Goal: Information Seeking & Learning: Learn about a topic

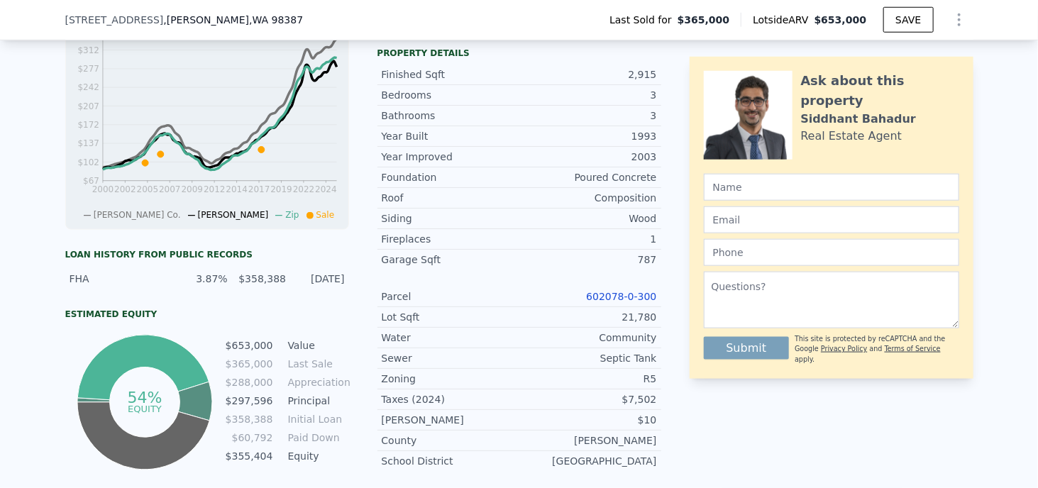
scroll to position [633, 0]
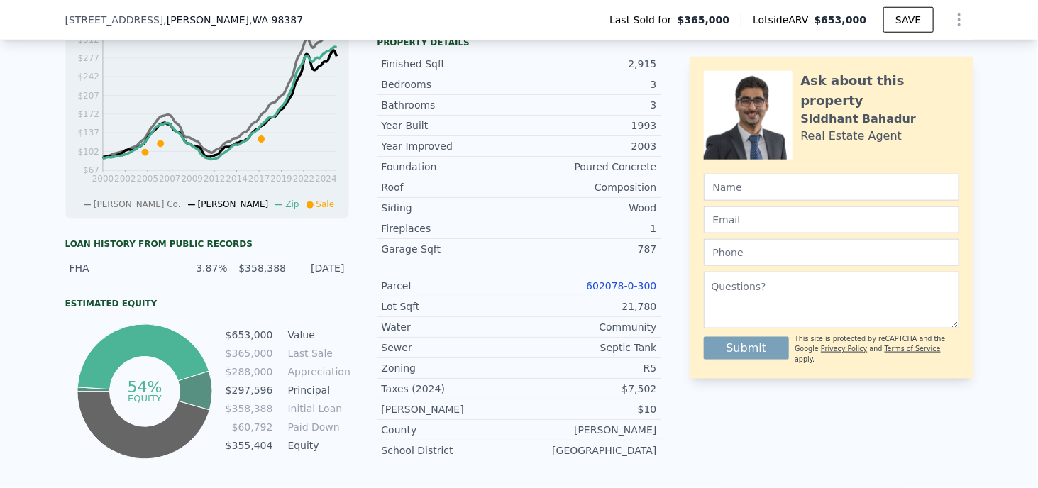
click at [620, 341] on div "Septic Tank" at bounding box center [589, 348] width 138 height 14
click at [608, 280] on link "602078-0-300" at bounding box center [621, 285] width 70 height 11
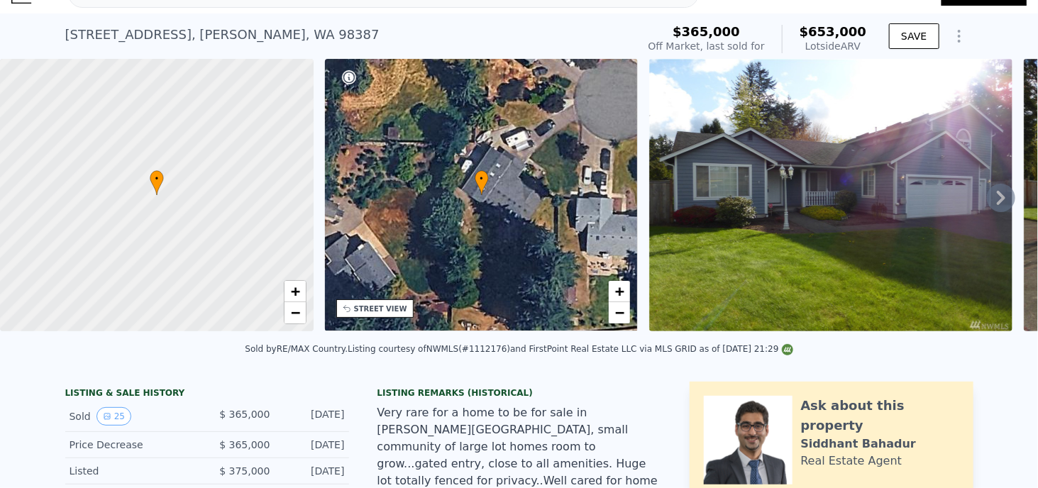
scroll to position [0, 0]
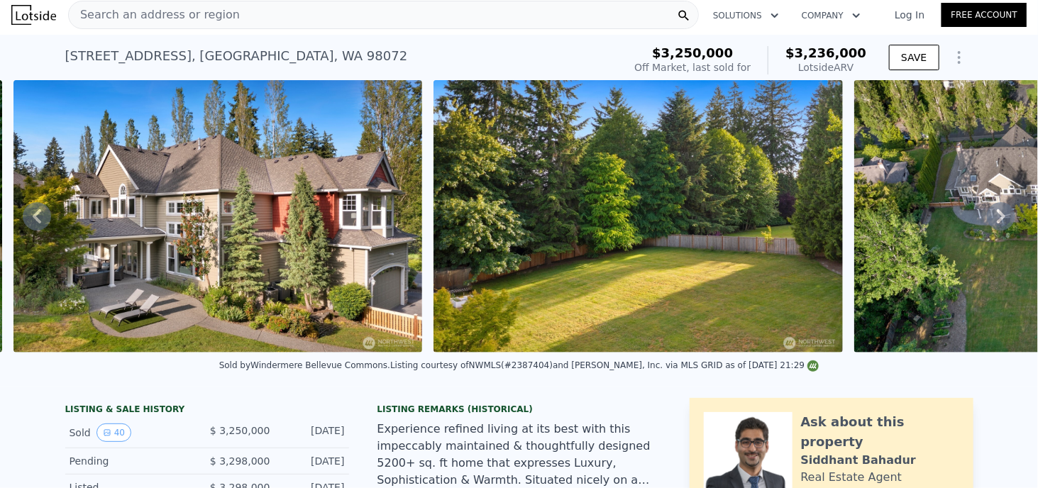
scroll to position [0, 16098]
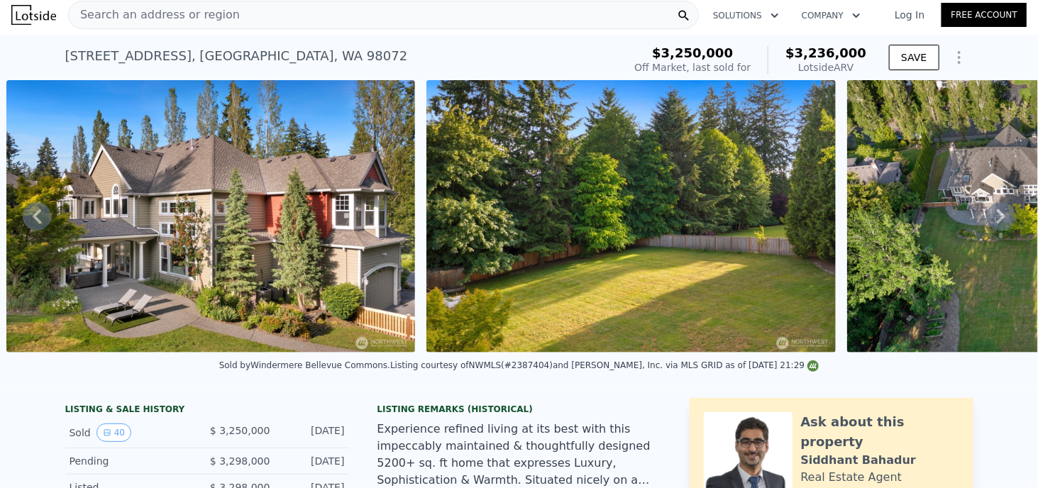
click at [458, 9] on div "Search an address or region" at bounding box center [383, 15] width 631 height 28
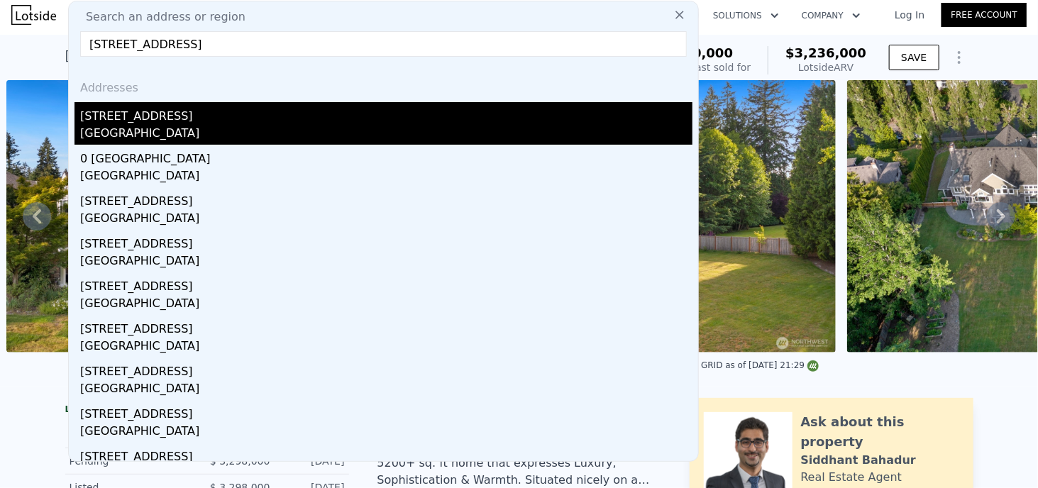
type input "8207 228th St SE, Woodinville, WA 98072"
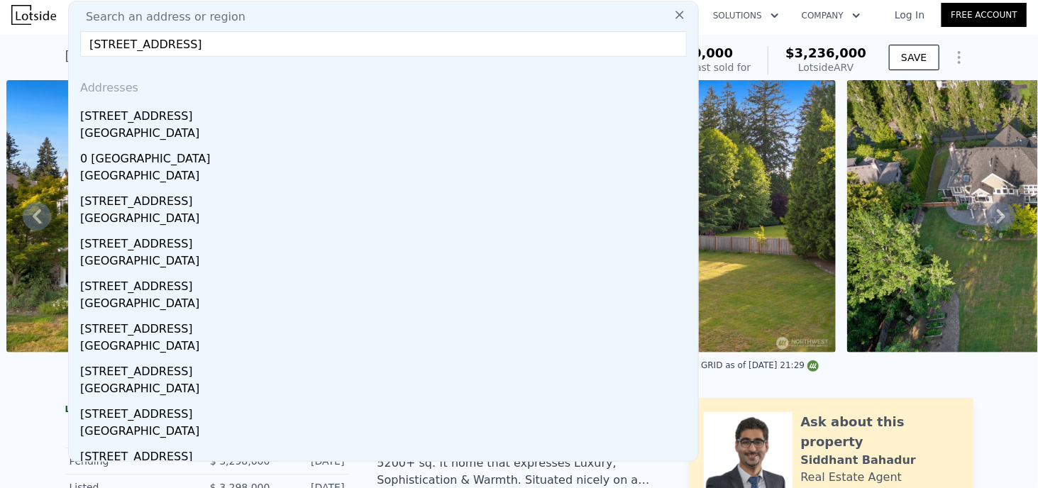
click at [101, 122] on div "8207 228th St SE" at bounding box center [386, 113] width 612 height 23
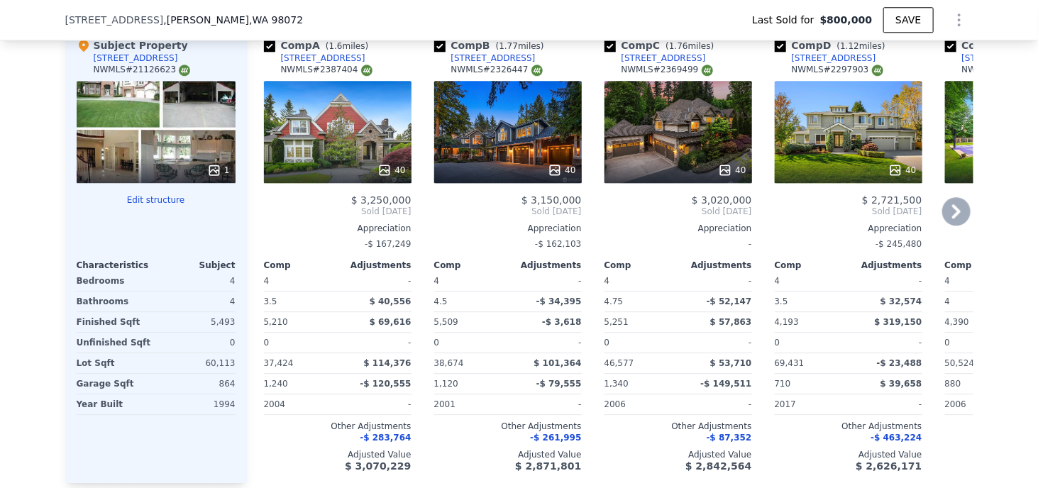
scroll to position [1632, 0]
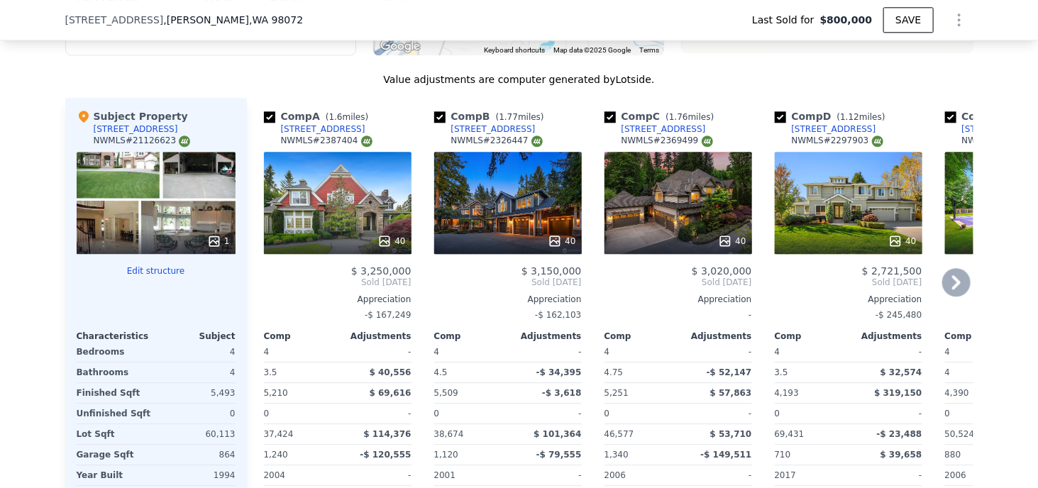
click at [480, 133] on div "[STREET_ADDRESS]" at bounding box center [493, 128] width 84 height 11
click at [667, 130] on div "[STREET_ADDRESS]" at bounding box center [664, 128] width 84 height 11
type input "$ 2,764,000"
type input "$ 1,641,222"
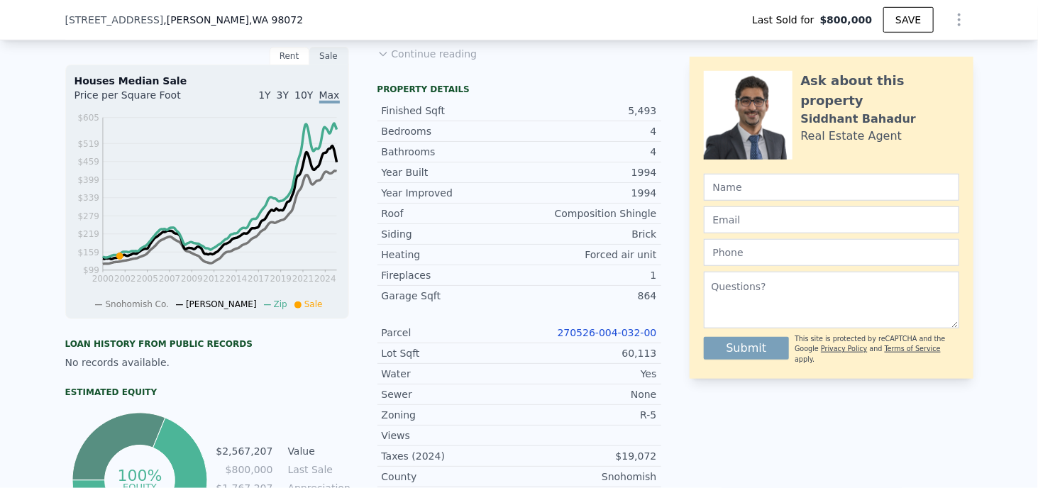
scroll to position [426, 0]
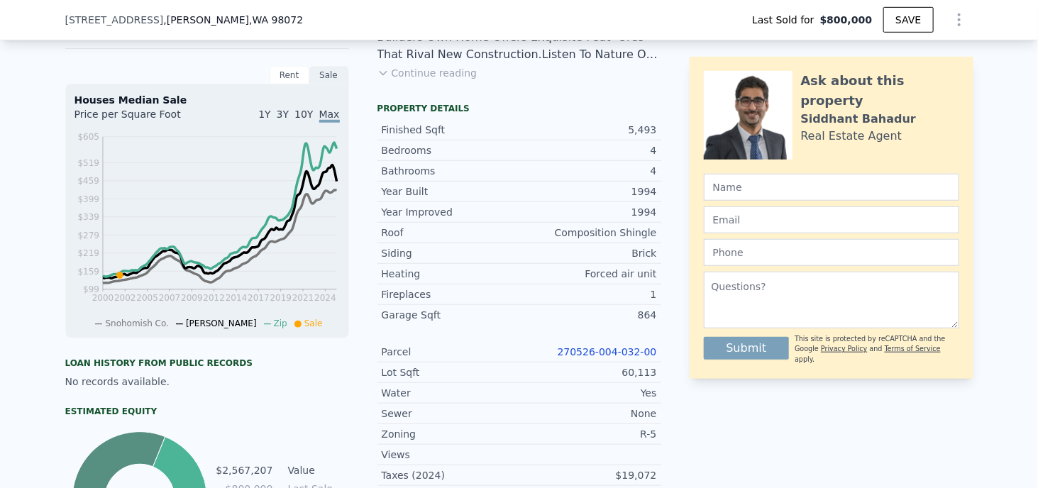
click at [614, 358] on link "270526-004-032-00" at bounding box center [607, 351] width 99 height 11
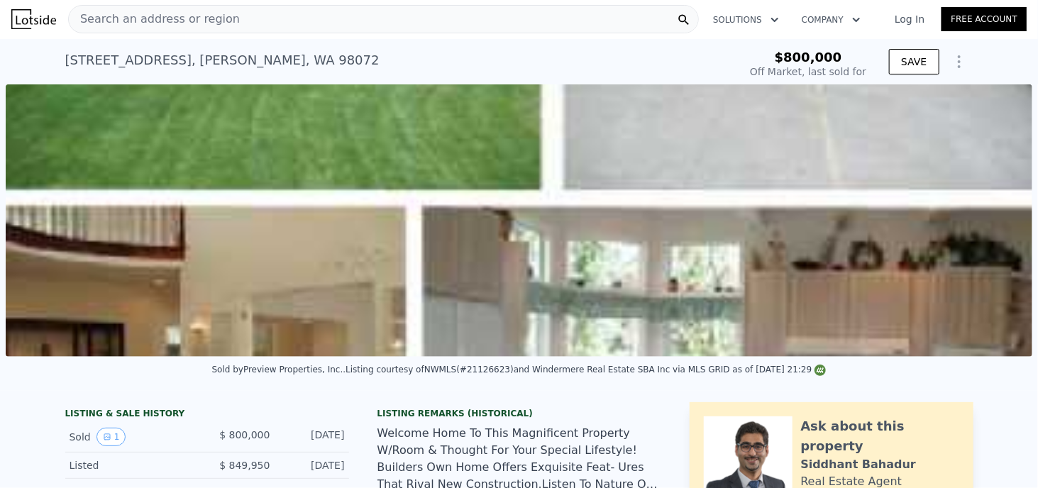
scroll to position [0, 0]
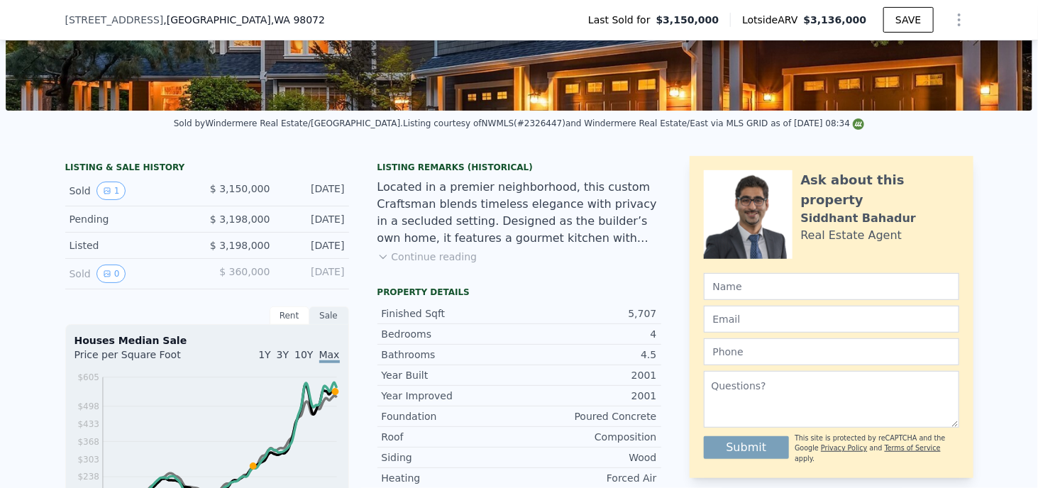
scroll to position [5, 0]
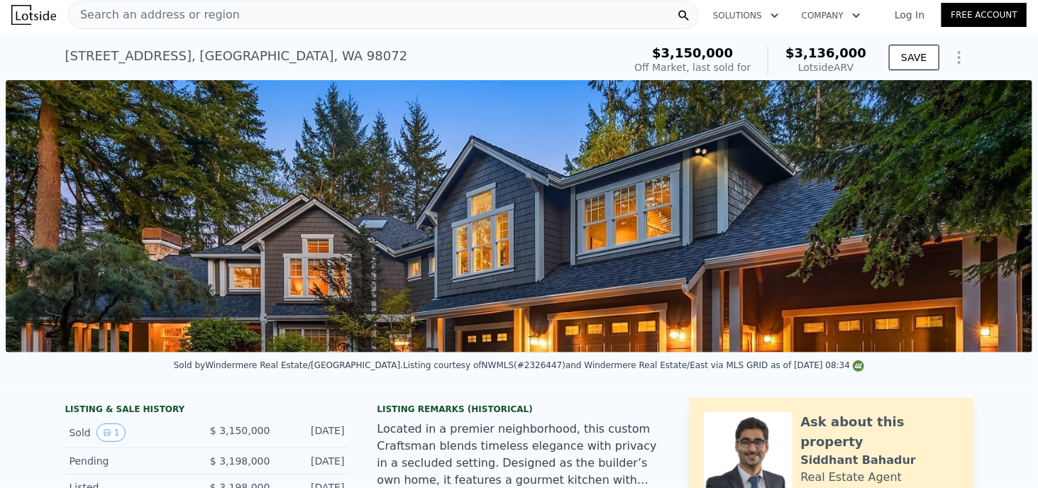
click at [606, 241] on img at bounding box center [519, 216] width 1027 height 273
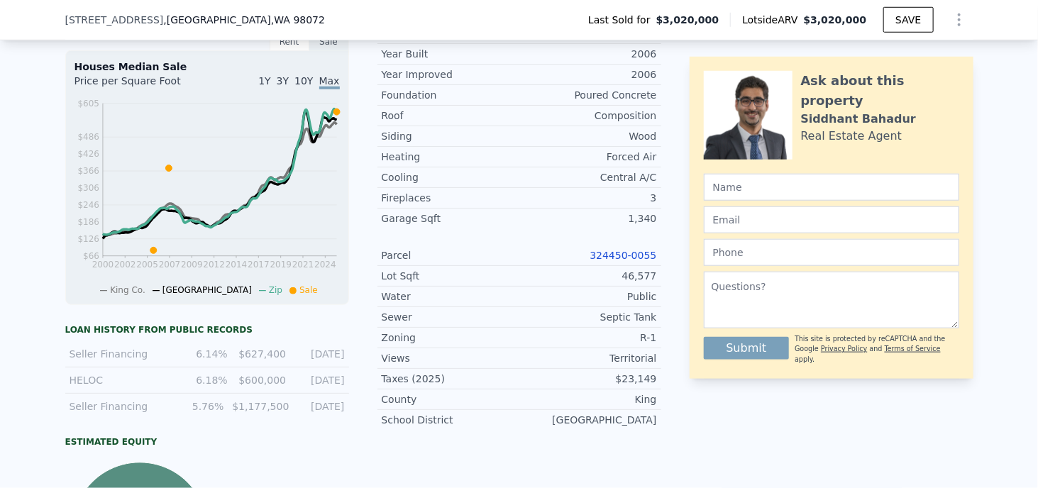
scroll to position [568, 0]
